Goal: Task Accomplishment & Management: Use online tool/utility

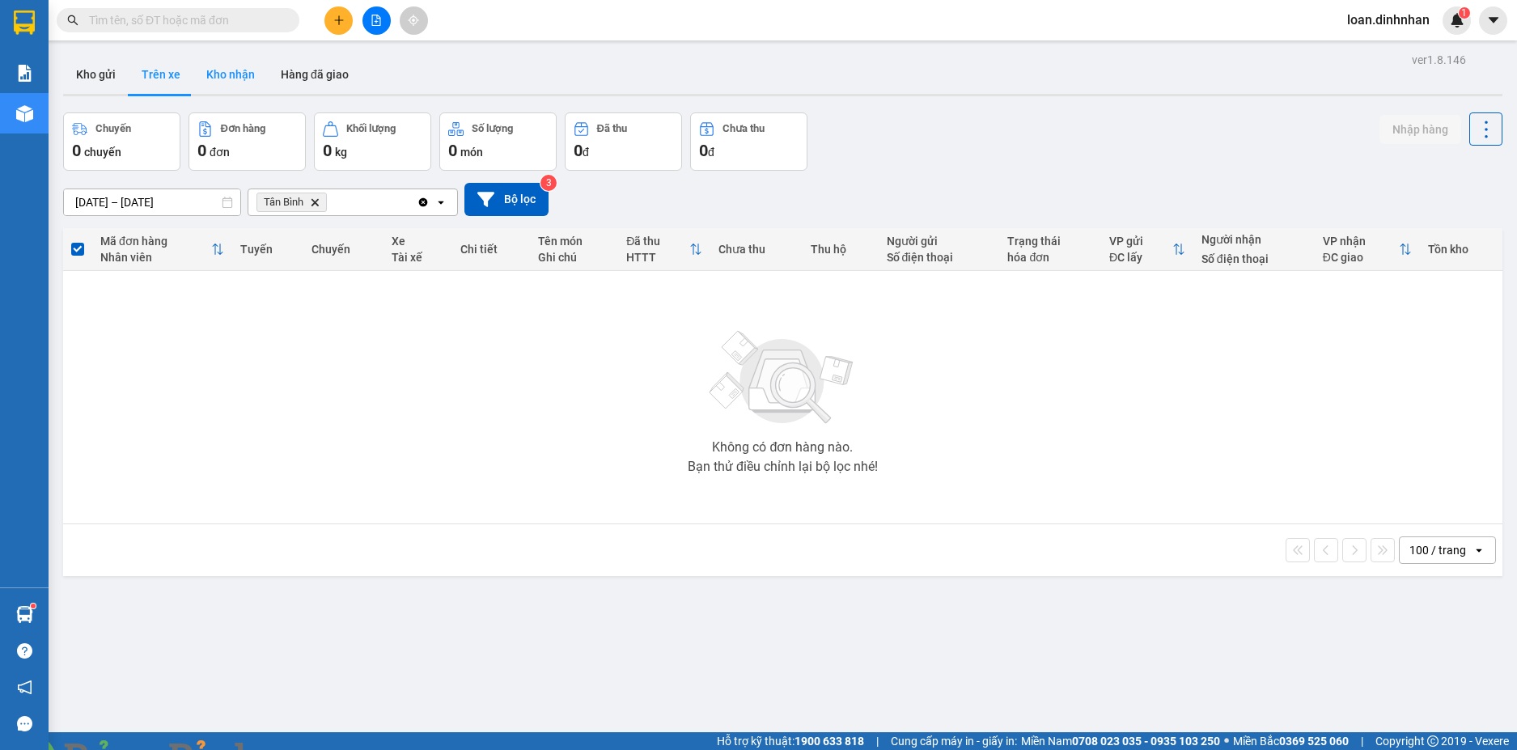
click at [234, 57] on button "Kho nhận" at bounding box center [230, 74] width 74 height 39
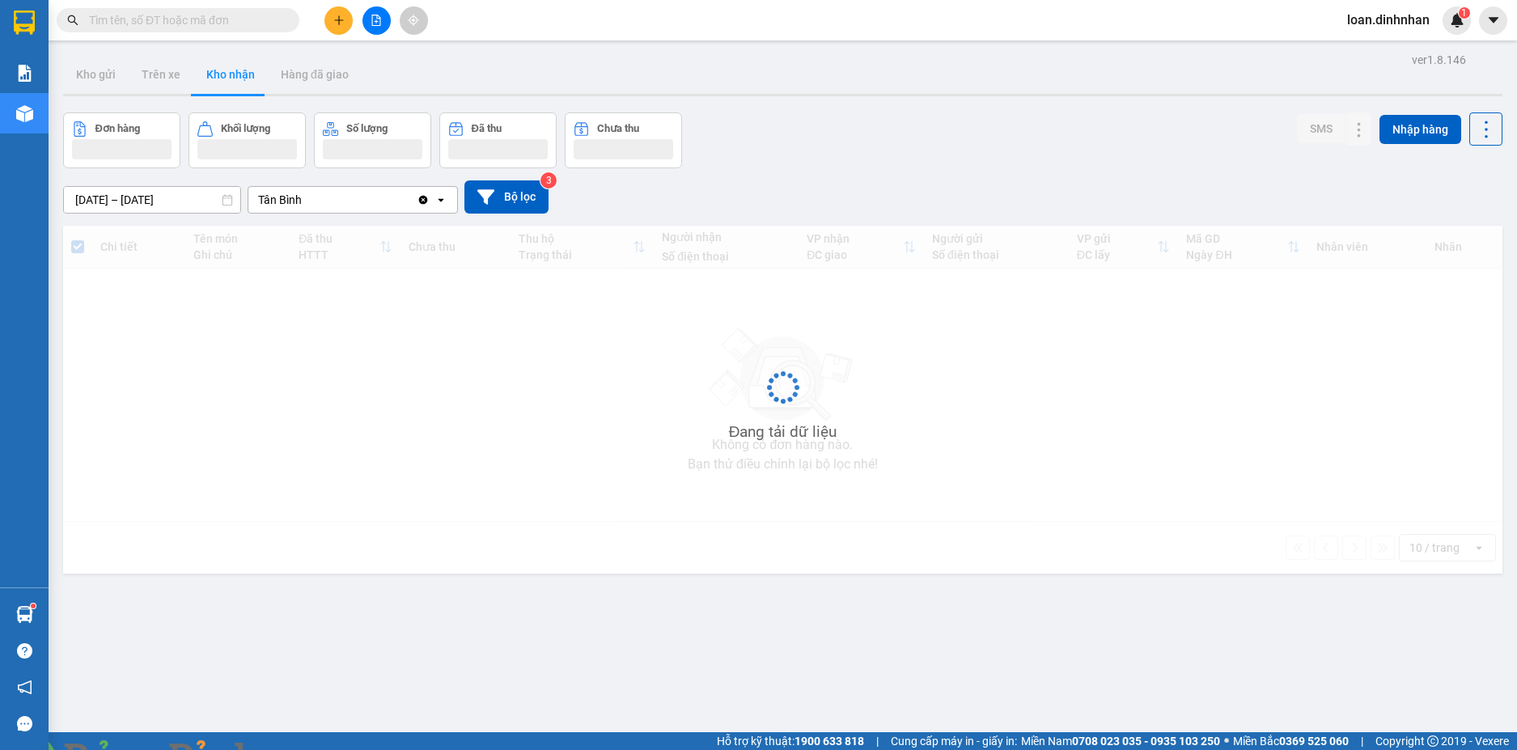
click at [230, 66] on button "Kho nhận" at bounding box center [230, 74] width 74 height 39
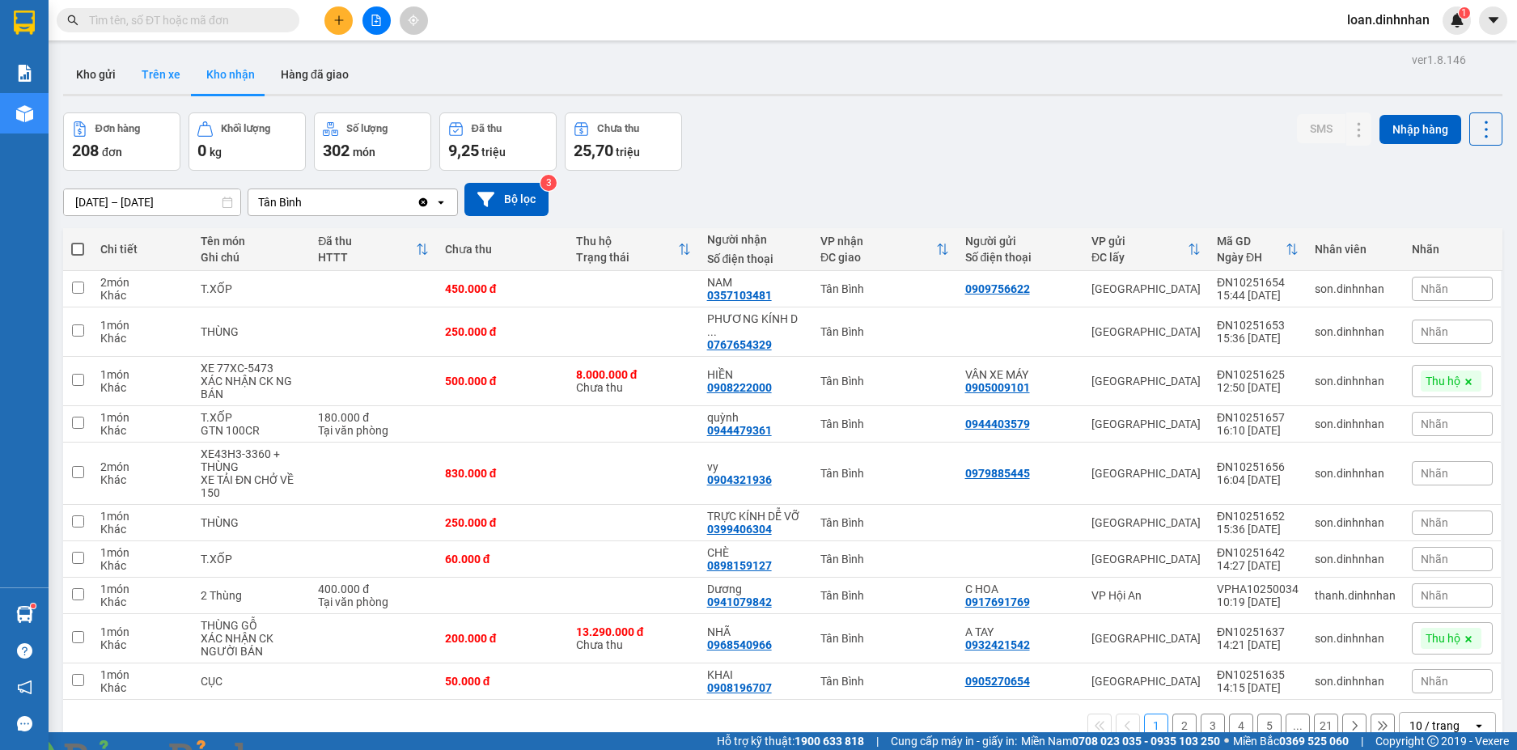
click at [163, 70] on button "Trên xe" at bounding box center [161, 74] width 65 height 39
type input "[DATE] – [DATE]"
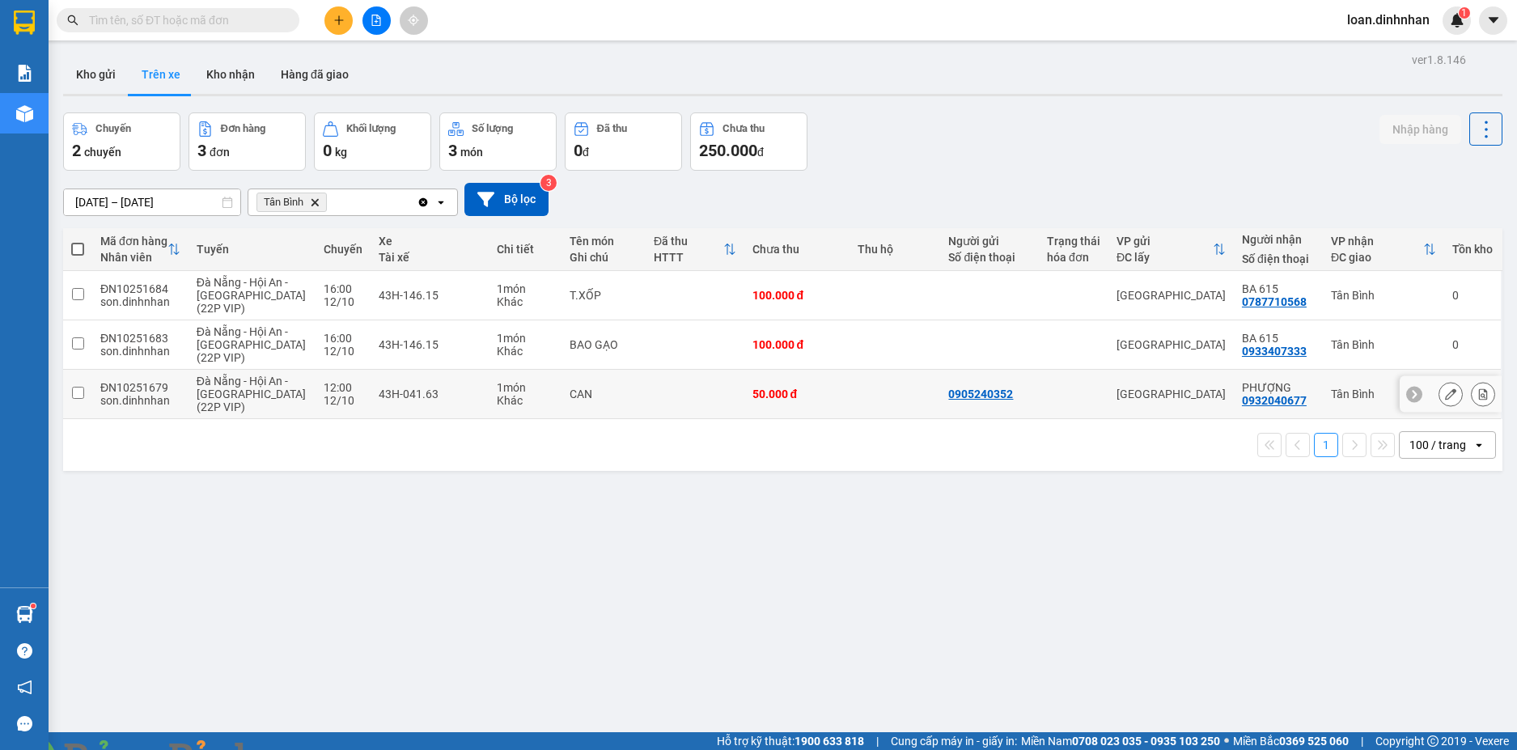
click at [405, 391] on div "43H-041.63" at bounding box center [429, 393] width 101 height 13
checkbox input "true"
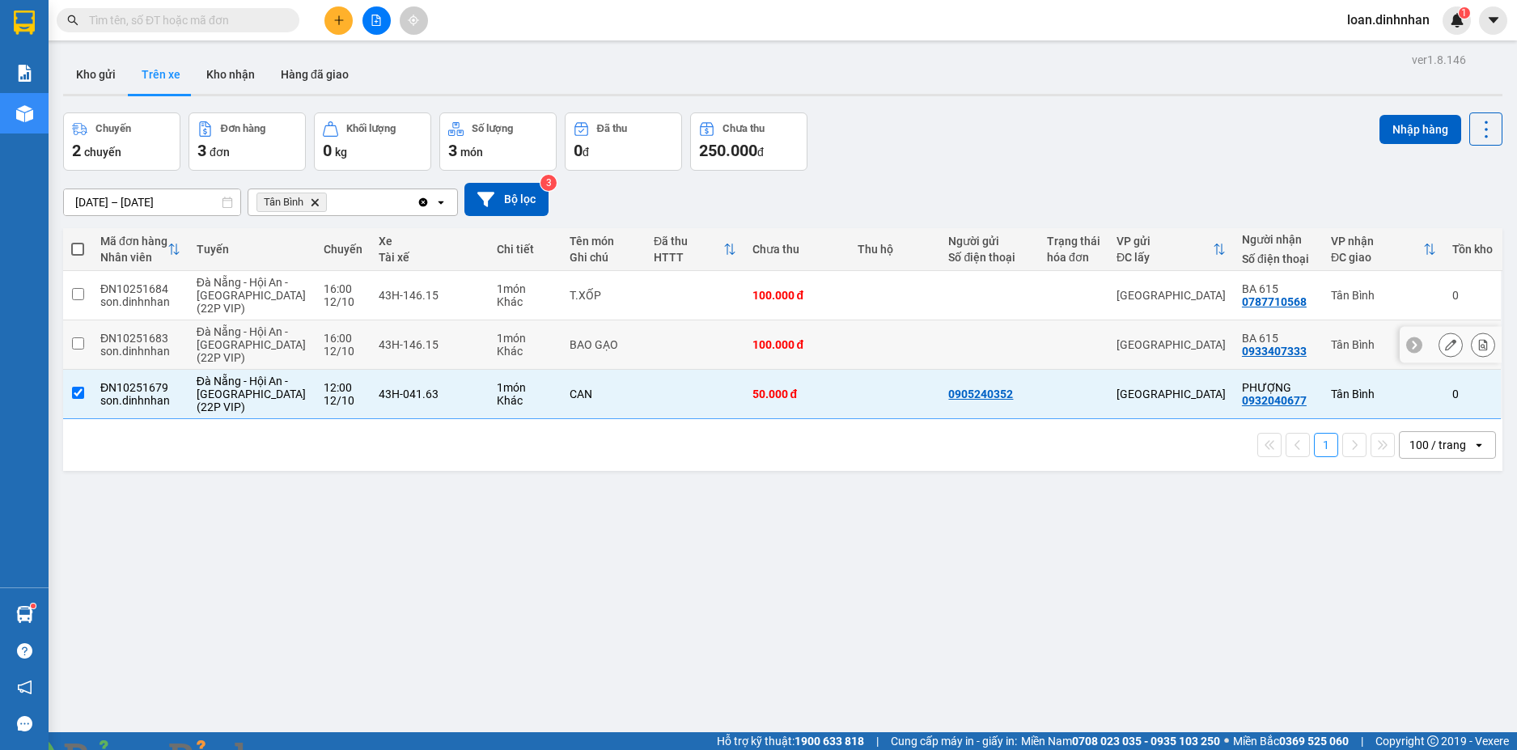
click at [489, 358] on td "1 món Khác" at bounding box center [526, 344] width 74 height 49
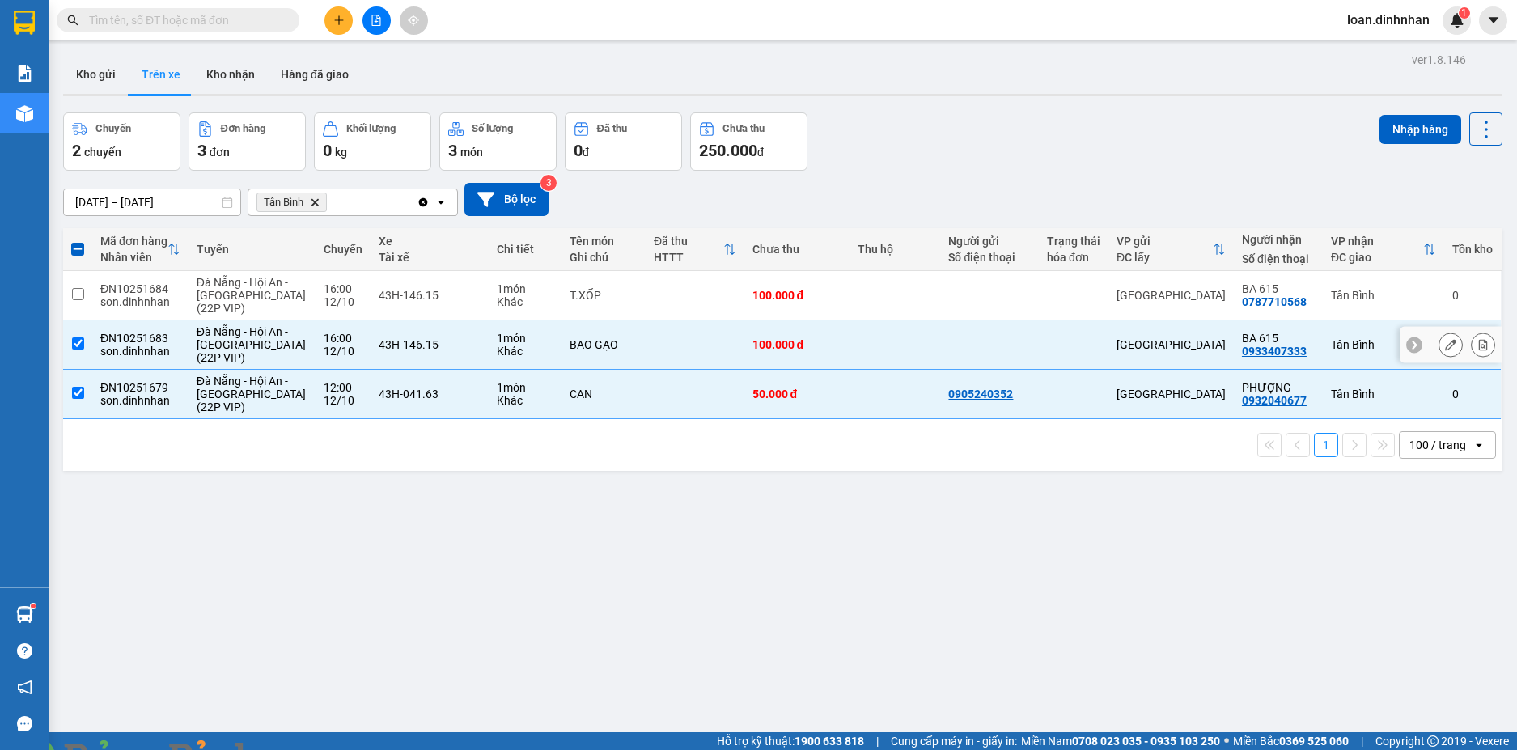
click at [497, 351] on div "Khác" at bounding box center [525, 351] width 57 height 13
checkbox input "false"
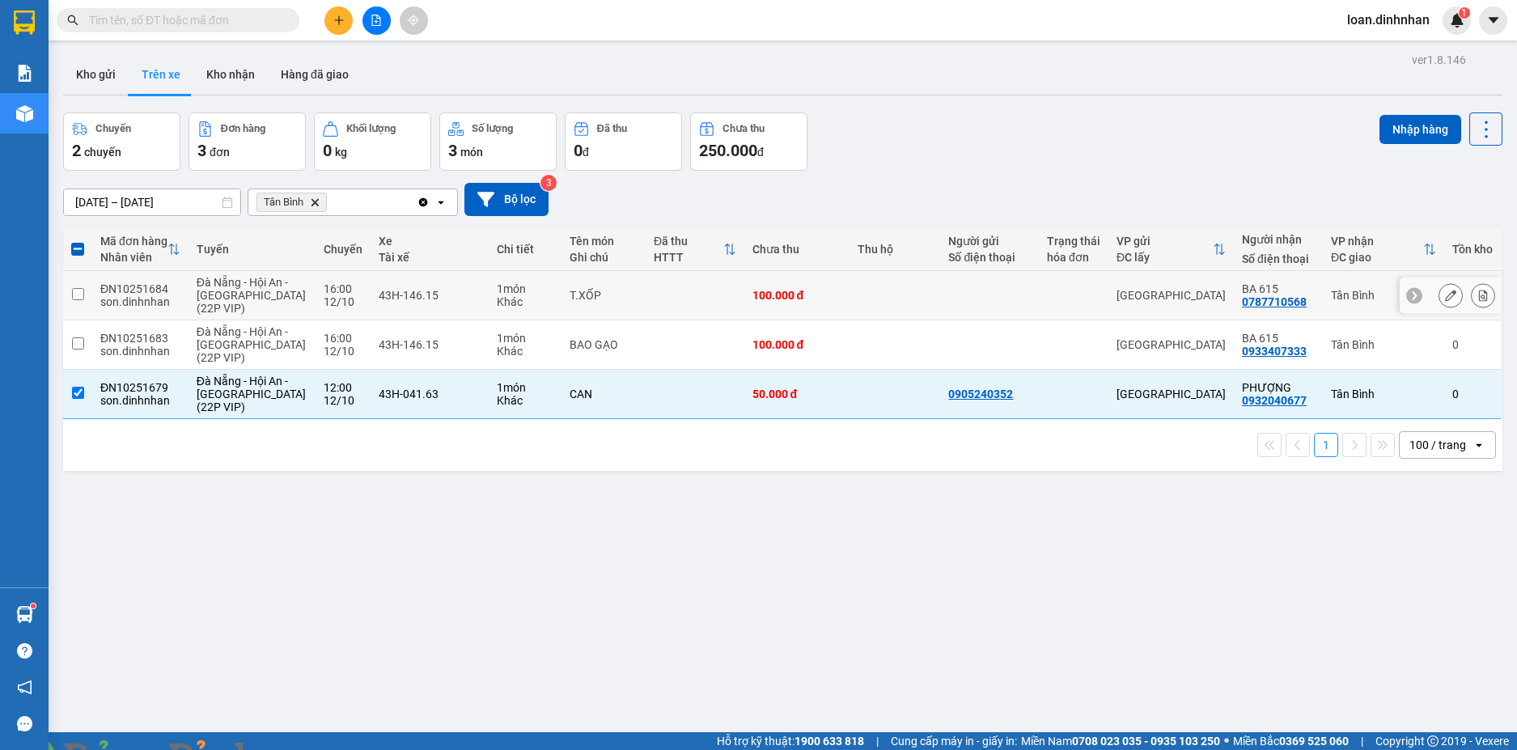
drag, startPoint x: 81, startPoint y: 300, endPoint x: 88, endPoint y: 331, distance: 31.6
click at [82, 306] on td at bounding box center [77, 295] width 29 height 49
checkbox input "true"
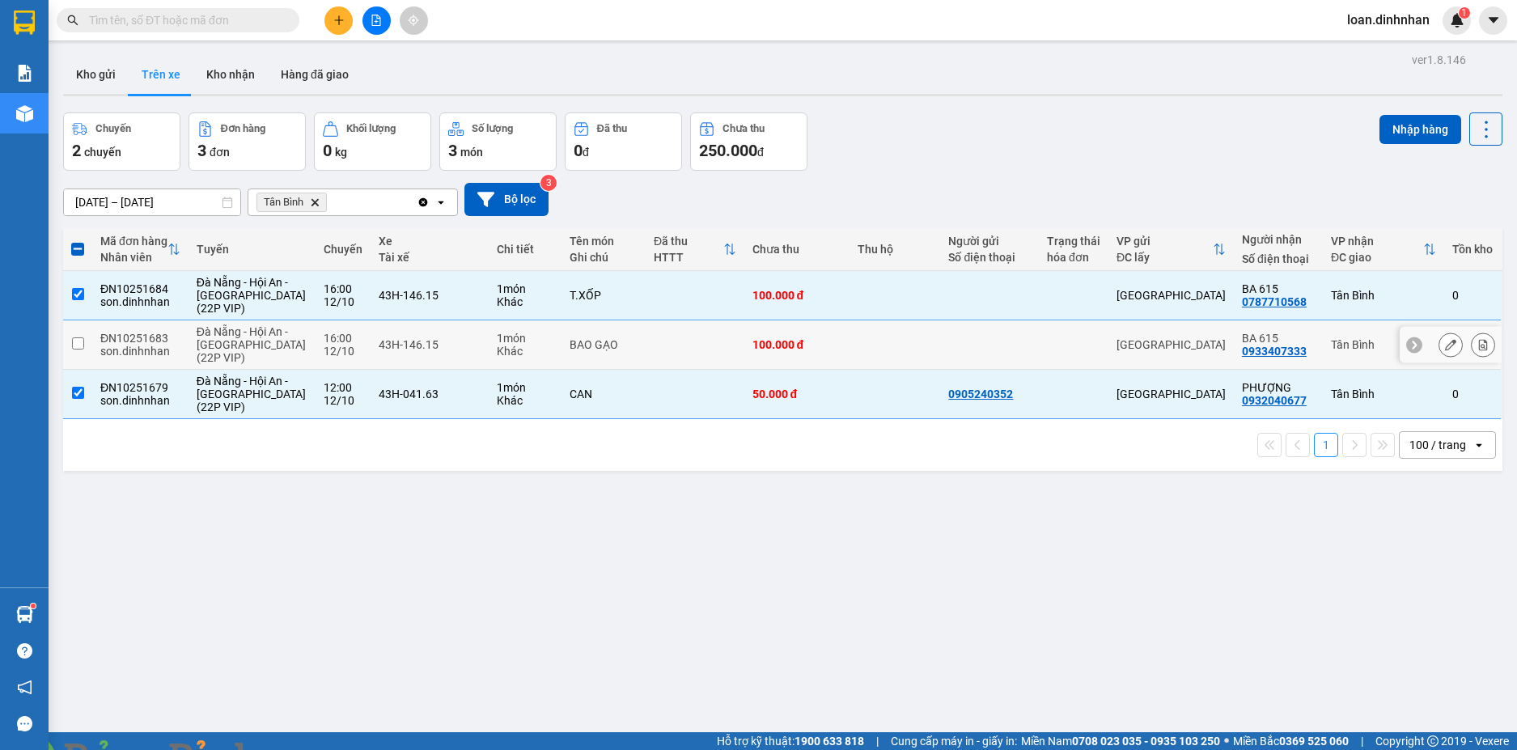
click at [72, 337] on td at bounding box center [77, 344] width 29 height 49
checkbox input "true"
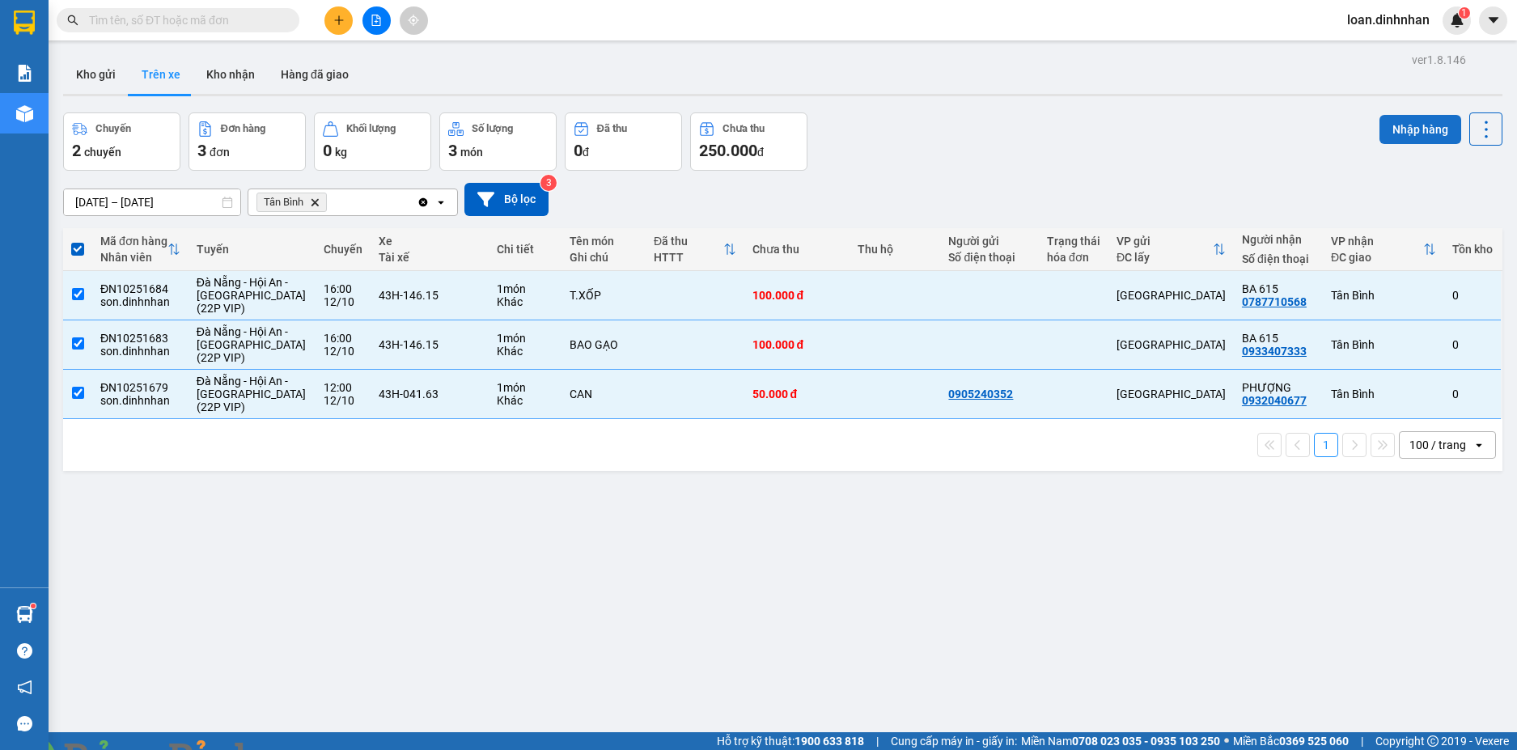
drag, startPoint x: 1412, startPoint y: 127, endPoint x: 1416, endPoint y: 138, distance: 12.3
click at [1412, 127] on button "Nhập hàng" at bounding box center [1420, 129] width 82 height 29
checkbox input "false"
